Goal: Navigation & Orientation: Find specific page/section

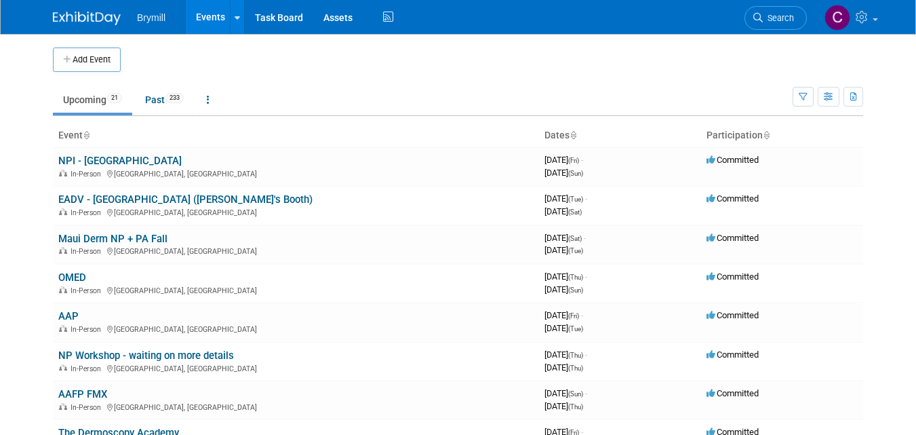
click at [283, 151] on td "NPI - Austin In-Person Austin, TX" at bounding box center [296, 166] width 486 height 39
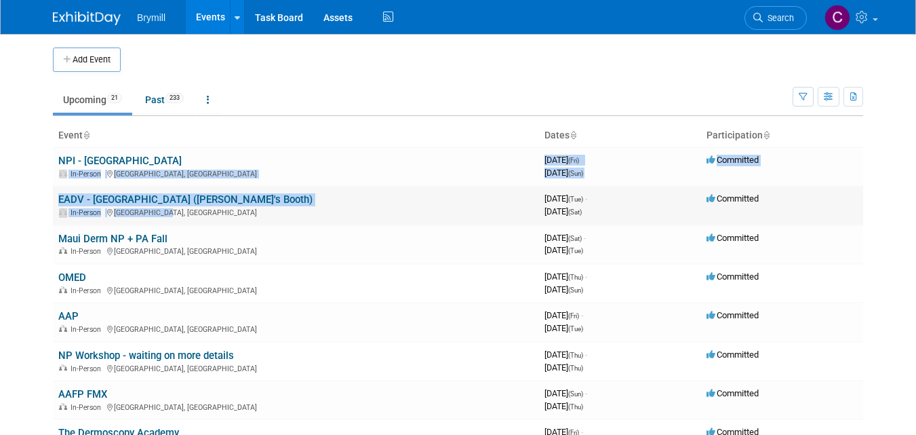
drag, startPoint x: 0, startPoint y: 0, endPoint x: 322, endPoint y: 220, distance: 390.3
click at [322, 220] on td "EADV - Paris (Rosa's Booth) In-Person Paris, France" at bounding box center [296, 205] width 486 height 39
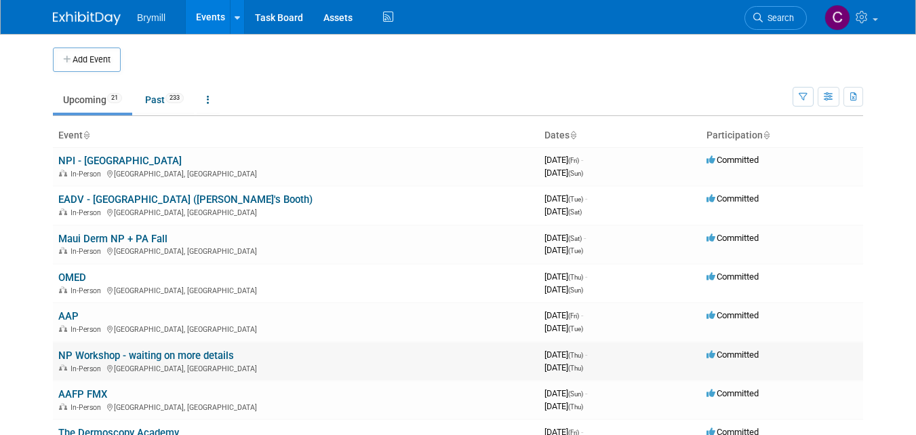
click at [151, 357] on link "NP Workshop - waiting on more details" at bounding box center [146, 355] width 176 height 12
click at [90, 394] on link "AAFP FMX" at bounding box center [82, 394] width 49 height 12
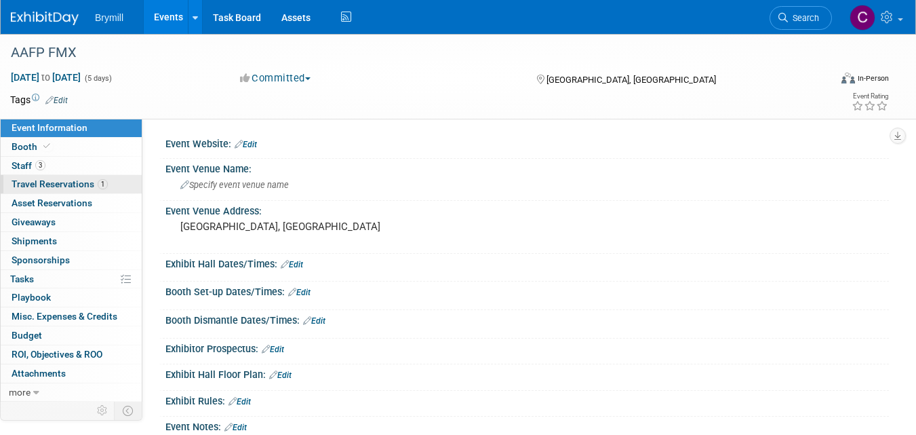
click at [59, 182] on span "Travel Reservations 1" at bounding box center [60, 183] width 96 height 11
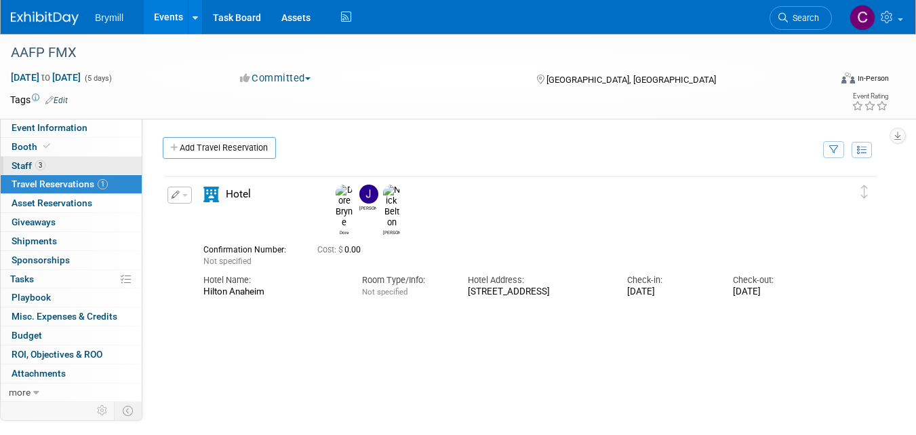
click at [21, 166] on span "Staff 3" at bounding box center [29, 165] width 34 height 11
